Goal: Answer question/provide support: Share knowledge or assist other users

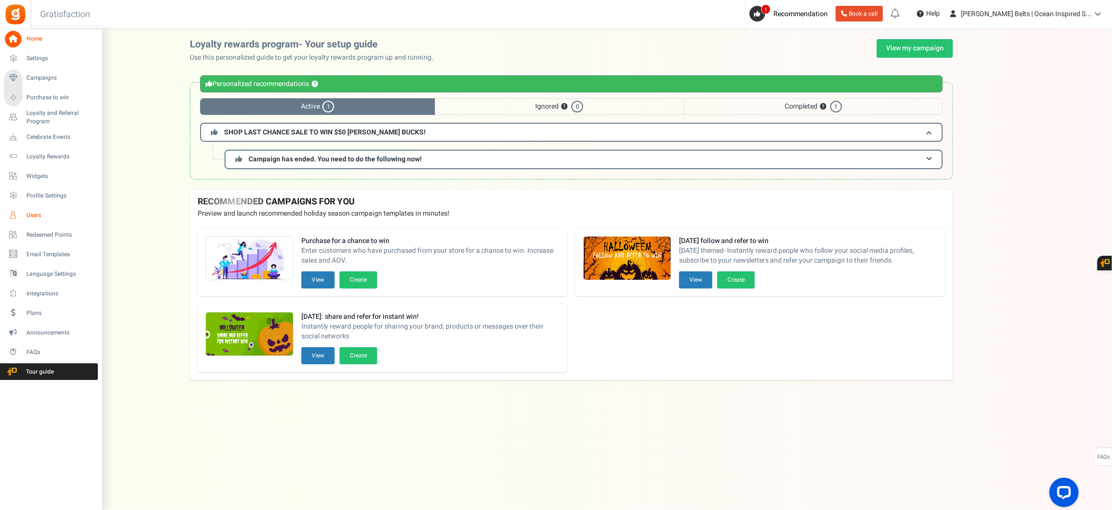
click at [28, 212] on span "Users" at bounding box center [60, 215] width 68 height 8
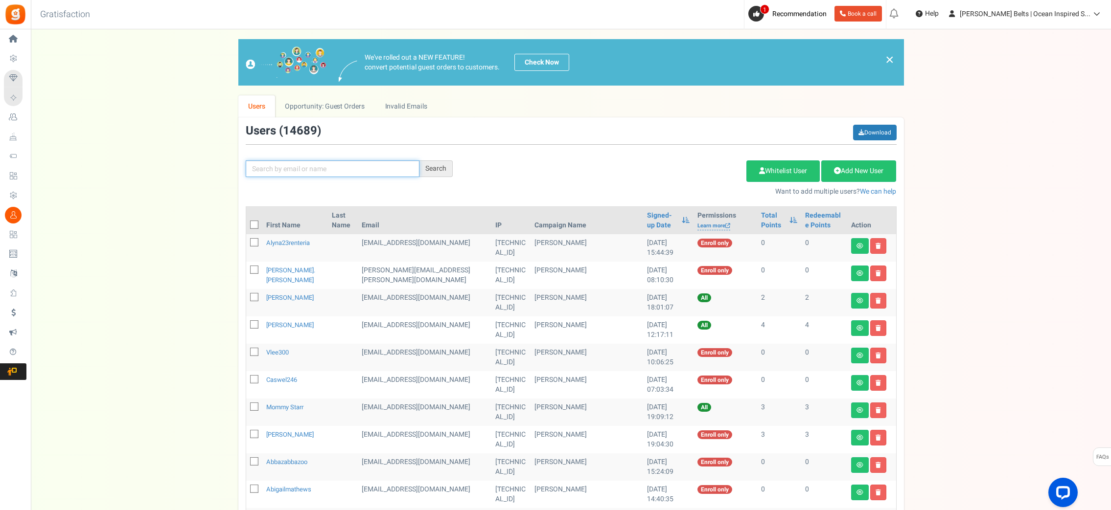
click at [295, 172] on input "text" at bounding box center [333, 168] width 174 height 17
paste input "[EMAIL_ADDRESS][DOMAIN_NAME]"
type input "[EMAIL_ADDRESS][DOMAIN_NAME]"
click at [432, 168] on div "Search" at bounding box center [435, 168] width 33 height 17
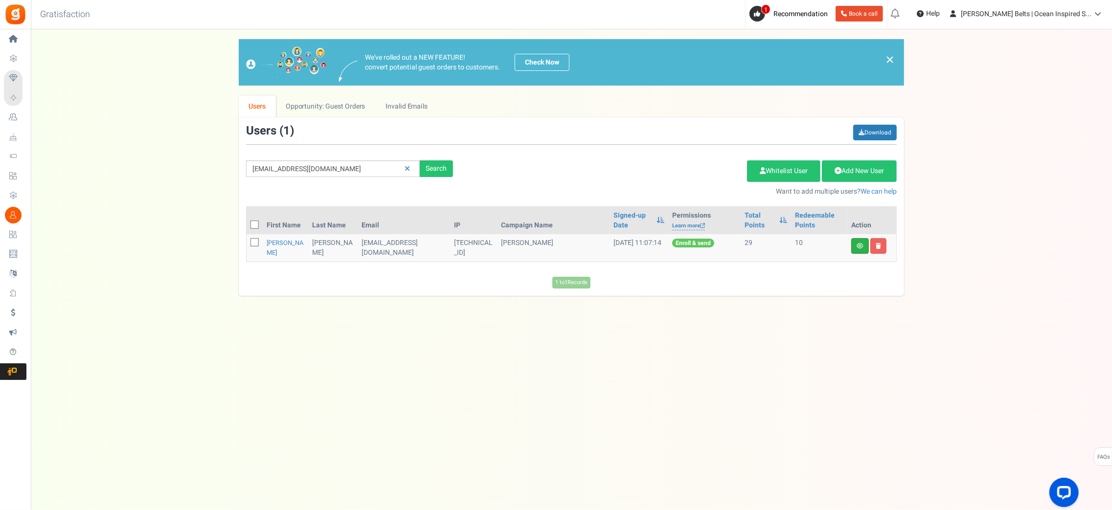
click at [857, 250] on link at bounding box center [860, 246] width 18 height 16
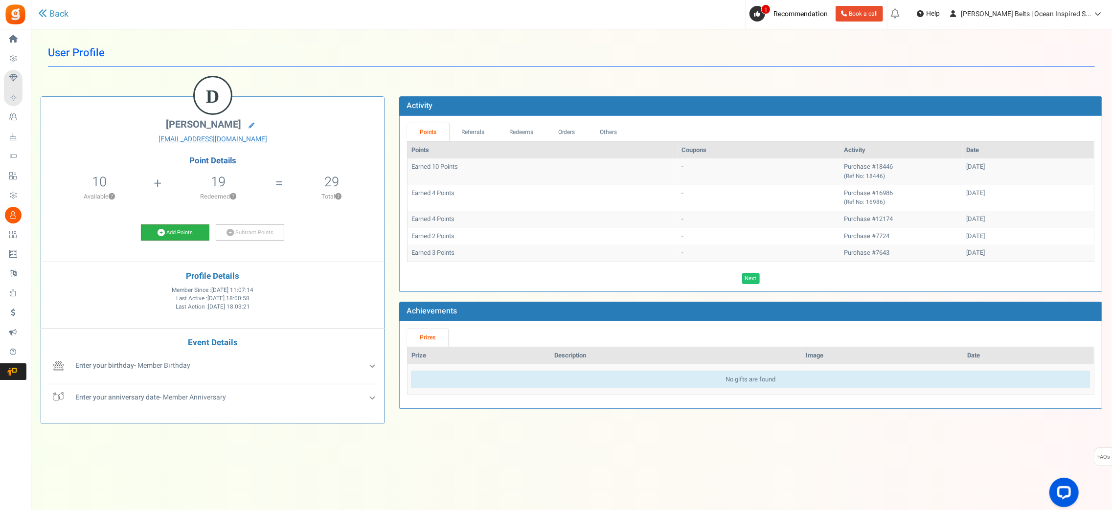
click at [193, 227] on link "Add Points" at bounding box center [175, 233] width 68 height 17
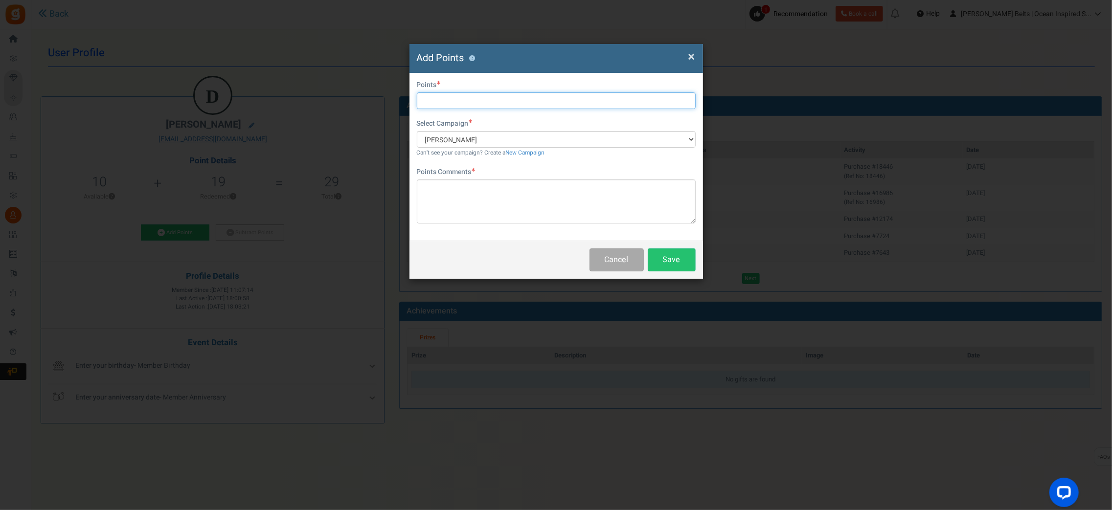
click at [464, 104] on input "text" at bounding box center [556, 100] width 279 height 17
type input "10"
click at [460, 196] on textarea at bounding box center [556, 202] width 279 height 44
paste textarea "$10 [PERSON_NAME] Bucks Email Promo [DATE]–[DATE]"
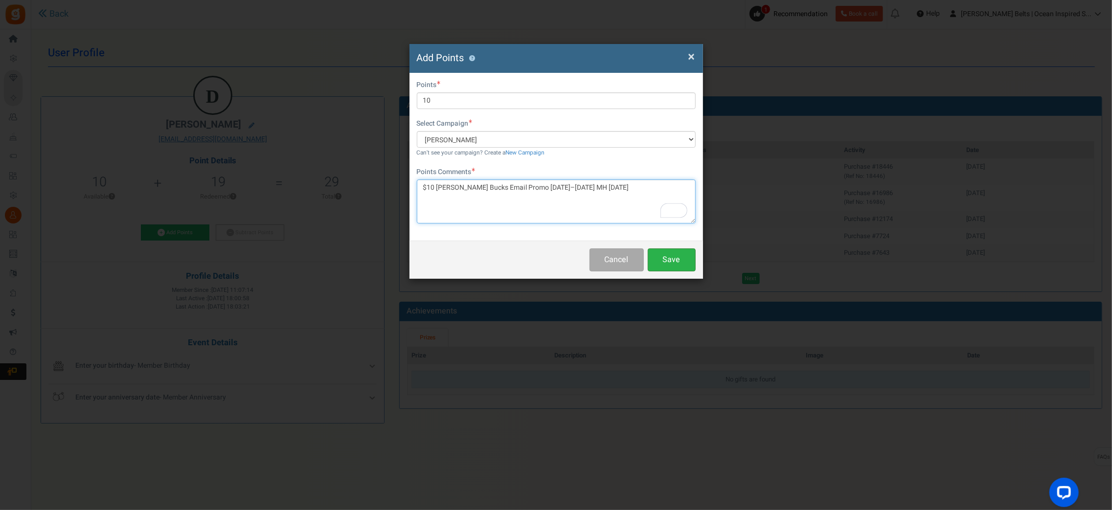
type textarea "$10 [PERSON_NAME] Bucks Email Promo [DATE]–[DATE] MH [DATE]"
click at [664, 262] on button "Save" at bounding box center [672, 260] width 48 height 23
